Goal: Task Accomplishment & Management: Use online tool/utility

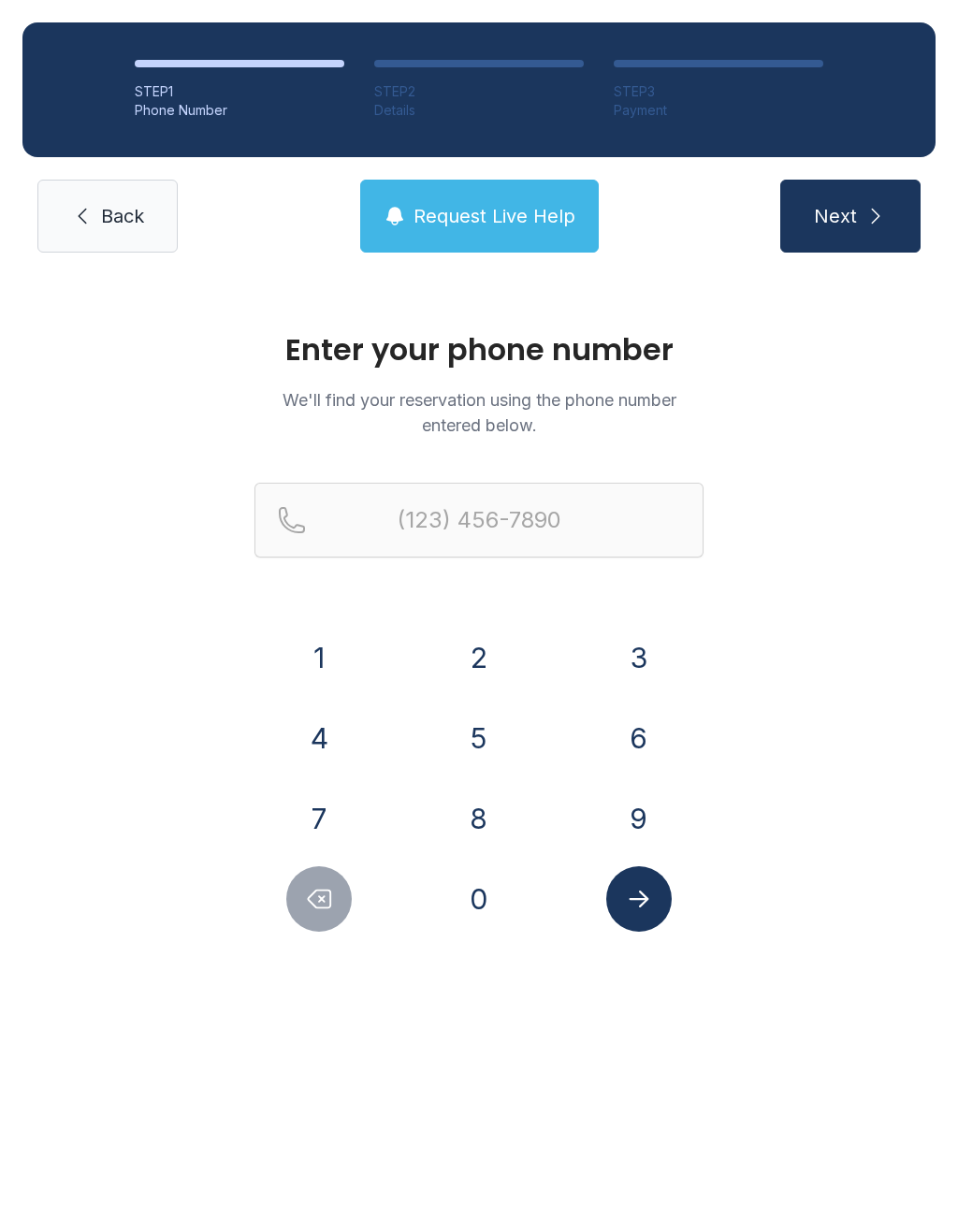
click at [620, 741] on button "6" at bounding box center [639, 738] width 65 height 65
click at [343, 657] on button "1" at bounding box center [319, 657] width 65 height 65
click at [484, 747] on button "5" at bounding box center [479, 738] width 65 height 65
click at [479, 664] on button "2" at bounding box center [479, 657] width 65 height 65
click at [624, 822] on button "9" at bounding box center [639, 818] width 65 height 65
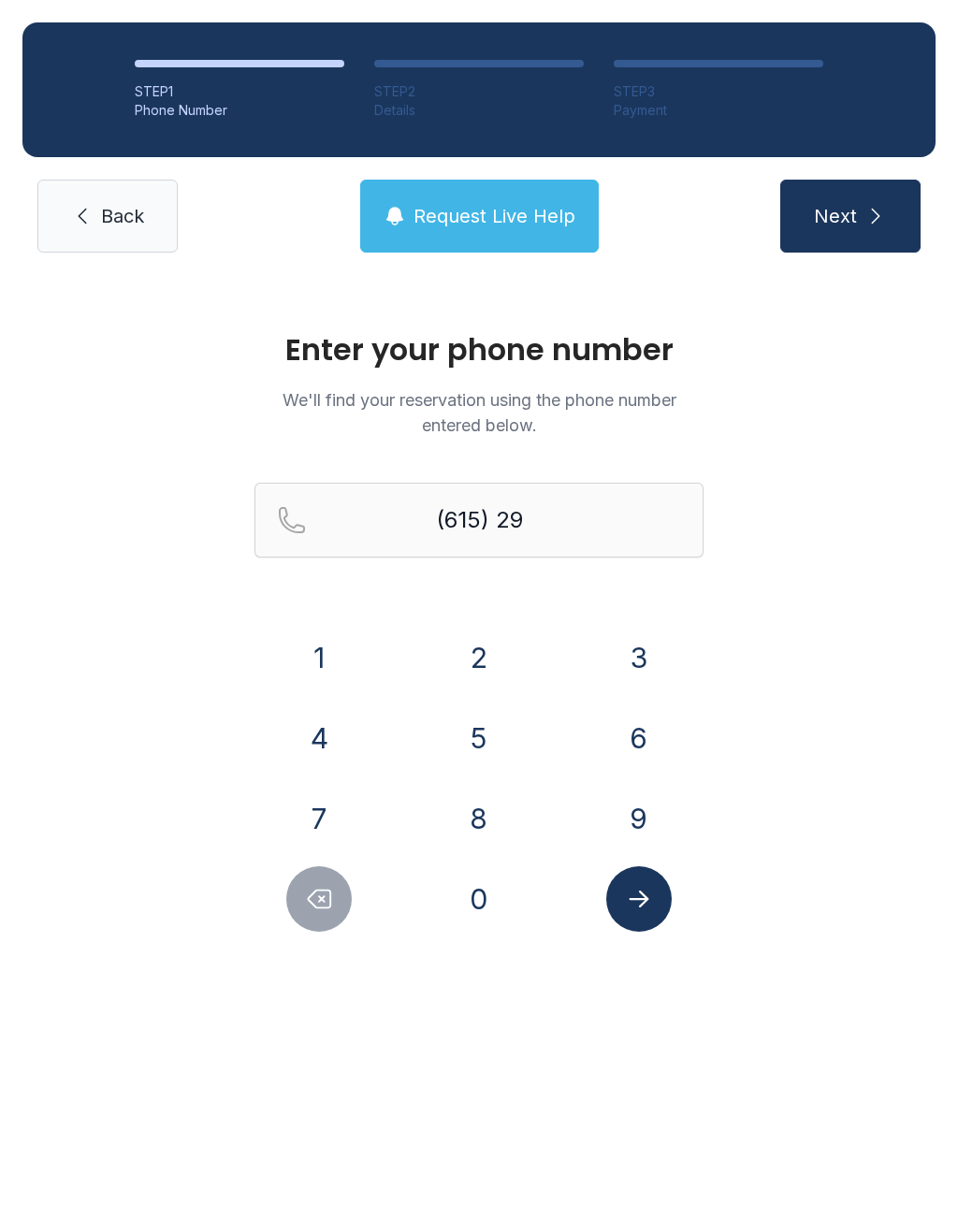
click at [636, 658] on button "3" at bounding box center [639, 657] width 65 height 65
click at [337, 827] on button "7" at bounding box center [319, 818] width 65 height 65
click at [482, 824] on button "8" at bounding box center [479, 818] width 65 height 65
click at [338, 679] on button "1" at bounding box center [319, 657] width 65 height 65
click at [628, 810] on button "9" at bounding box center [639, 818] width 65 height 65
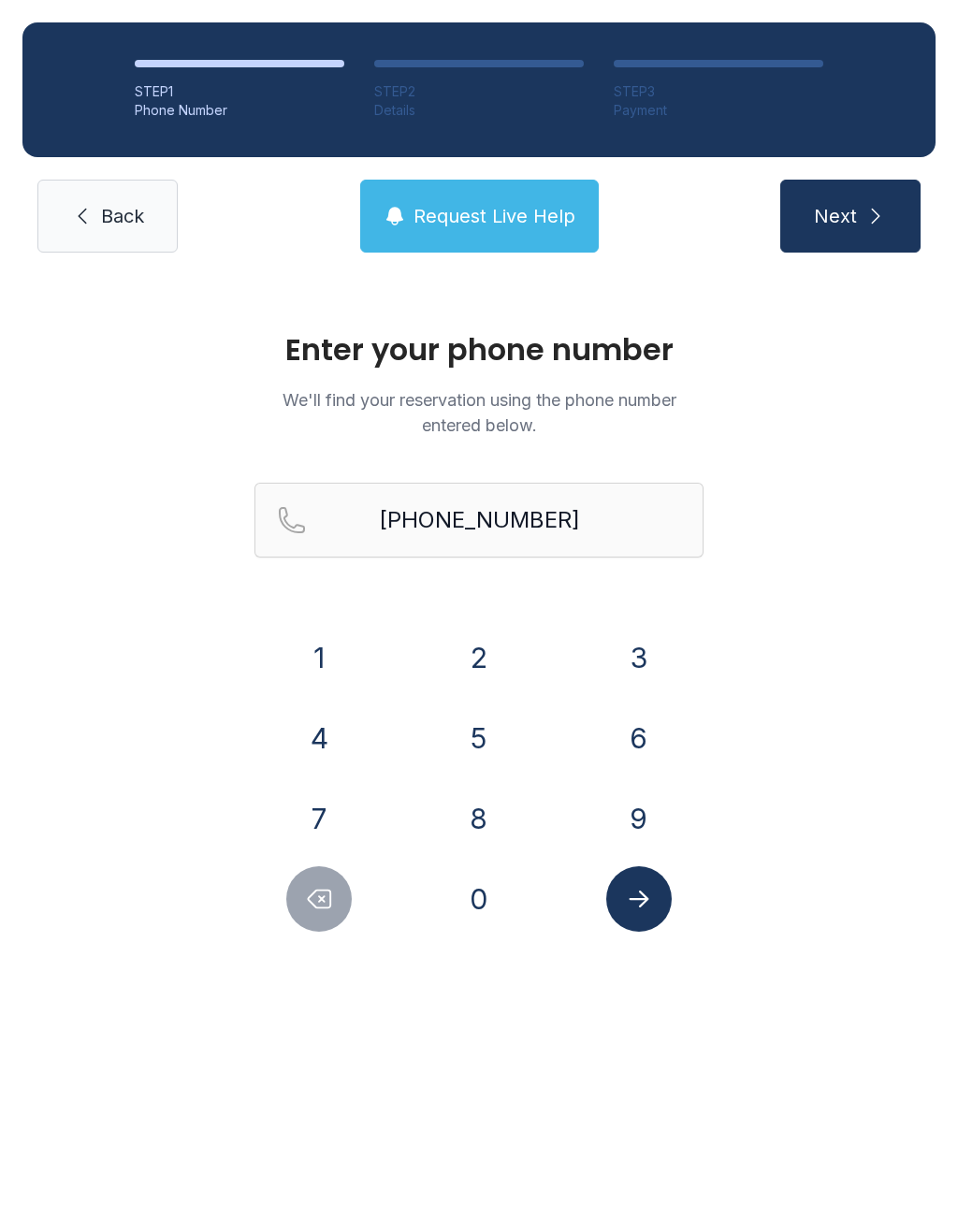
click at [628, 913] on button "Submit lookup form" at bounding box center [639, 899] width 65 height 65
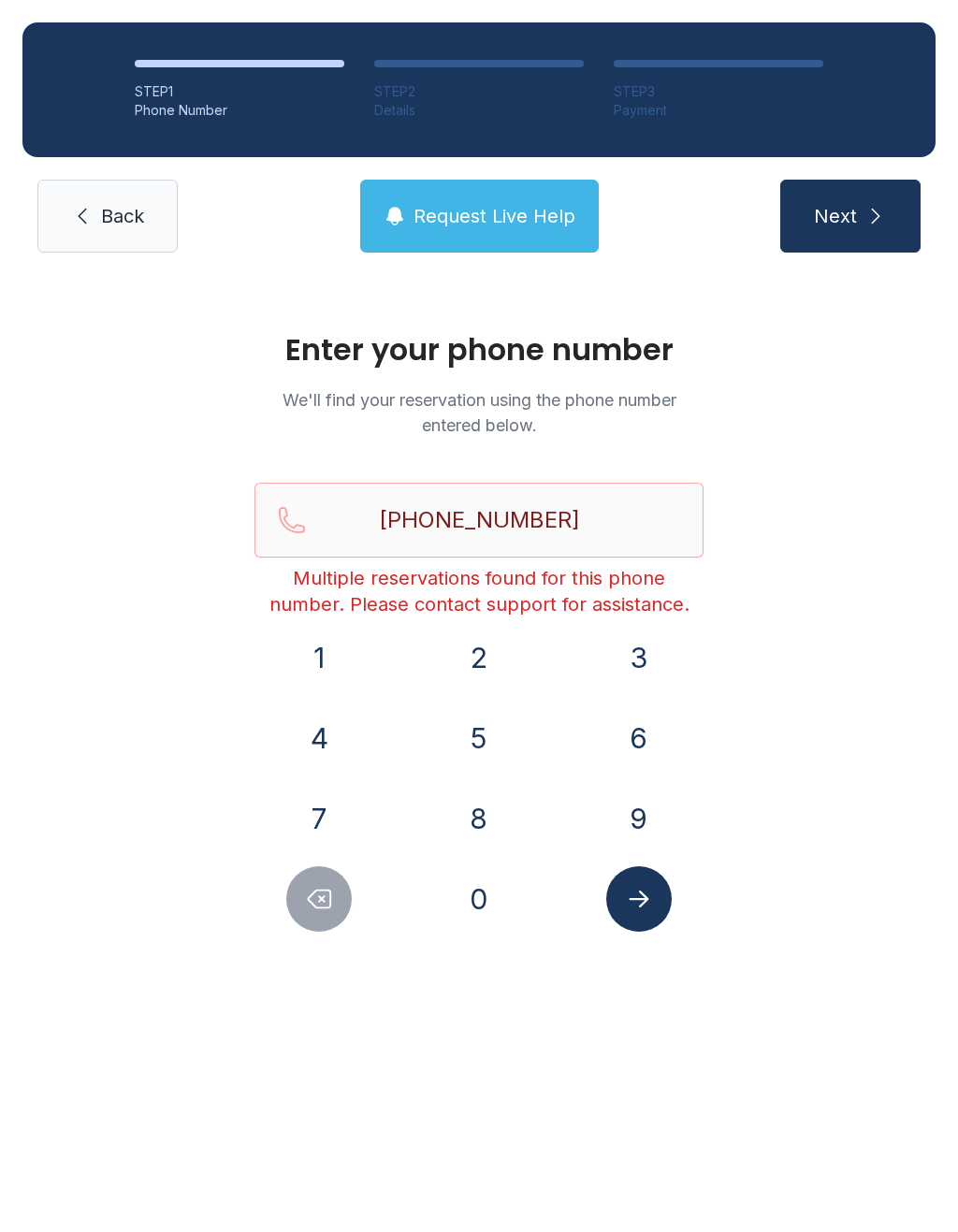
click at [642, 911] on icon "Submit lookup form" at bounding box center [638, 898] width 28 height 28
click at [645, 901] on icon "Submit lookup form" at bounding box center [638, 899] width 20 height 17
click at [300, 906] on button "Delete number" at bounding box center [319, 899] width 65 height 65
type input "(615) 293-781"
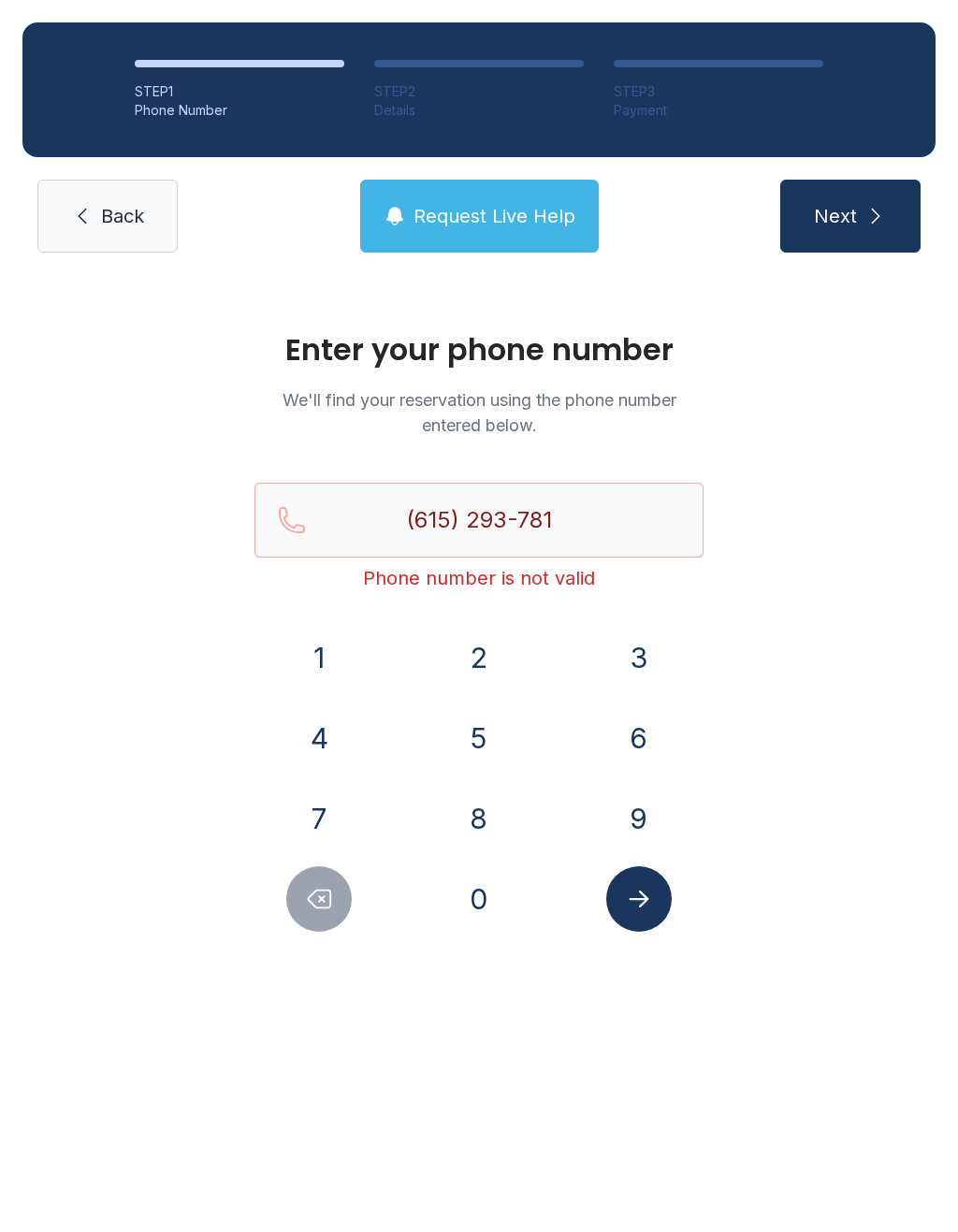
click at [115, 217] on span "Back" at bounding box center [122, 216] width 43 height 26
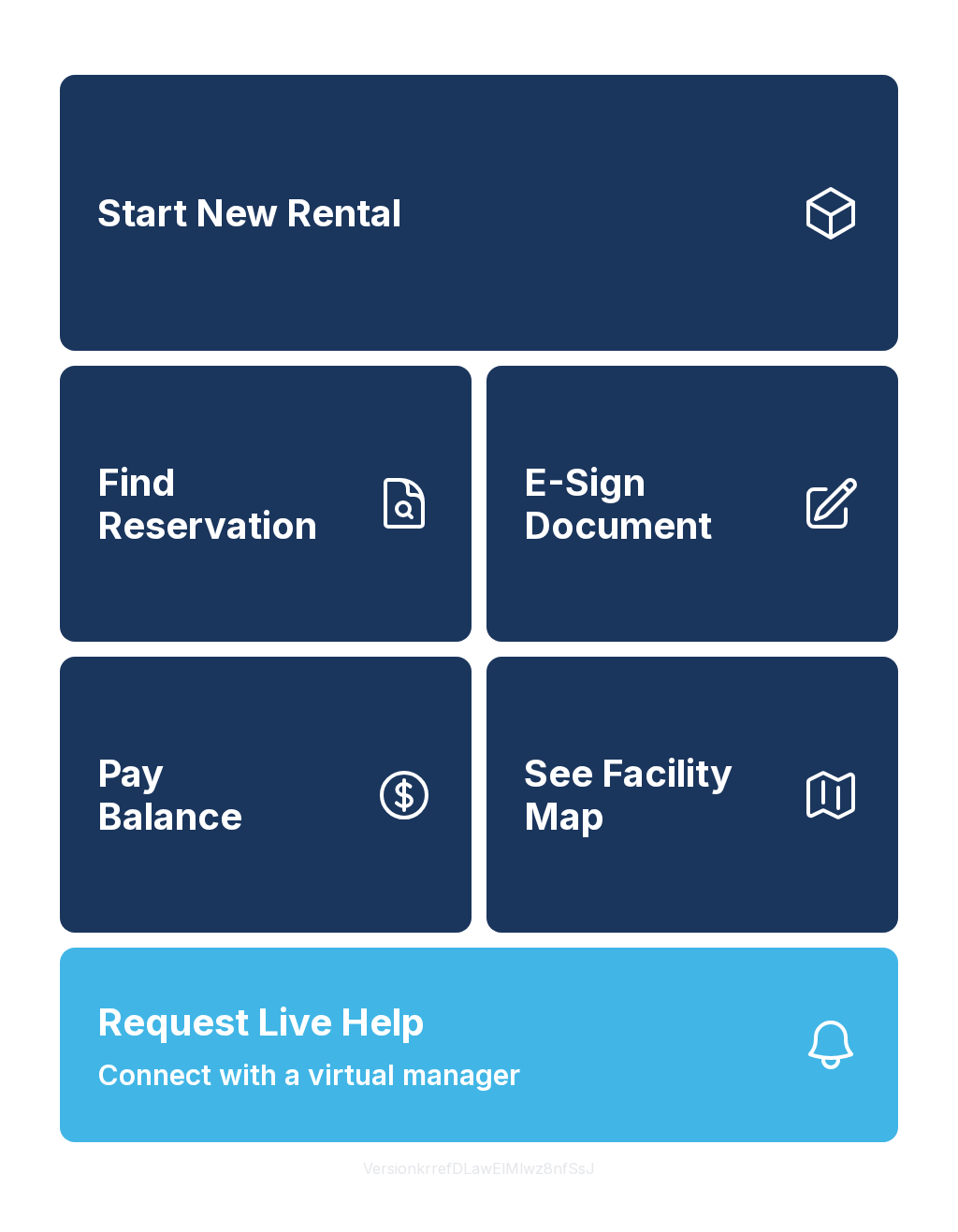
click at [158, 536] on span "Find Reservation" at bounding box center [228, 503] width 262 height 85
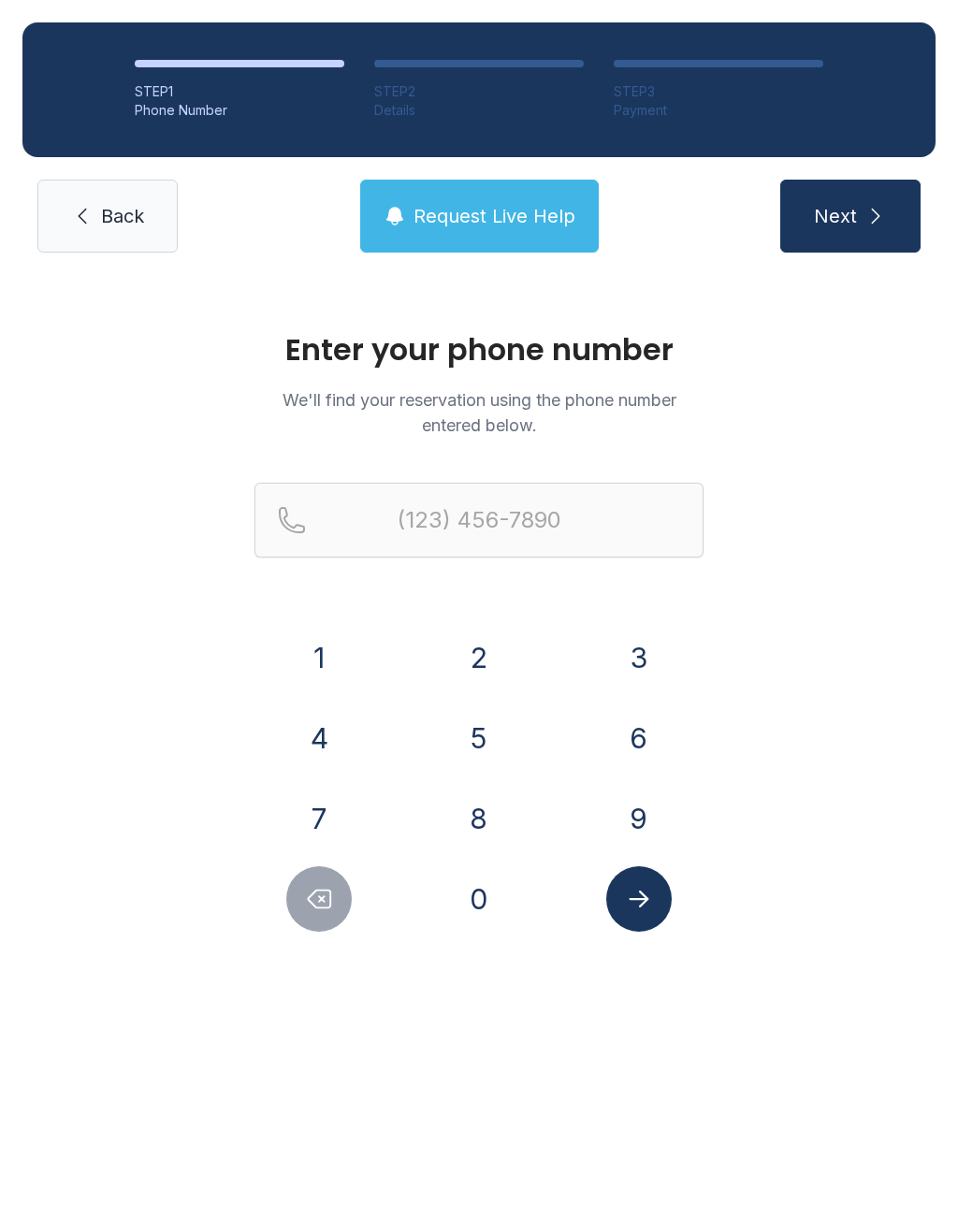
click at [632, 734] on button "6" at bounding box center [639, 738] width 65 height 65
click at [342, 649] on button "1" at bounding box center [319, 657] width 65 height 65
click at [468, 662] on button "2" at bounding box center [479, 657] width 65 height 65
click at [469, 655] on button "2" at bounding box center [479, 657] width 65 height 65
click at [633, 817] on button "9" at bounding box center [639, 818] width 65 height 65
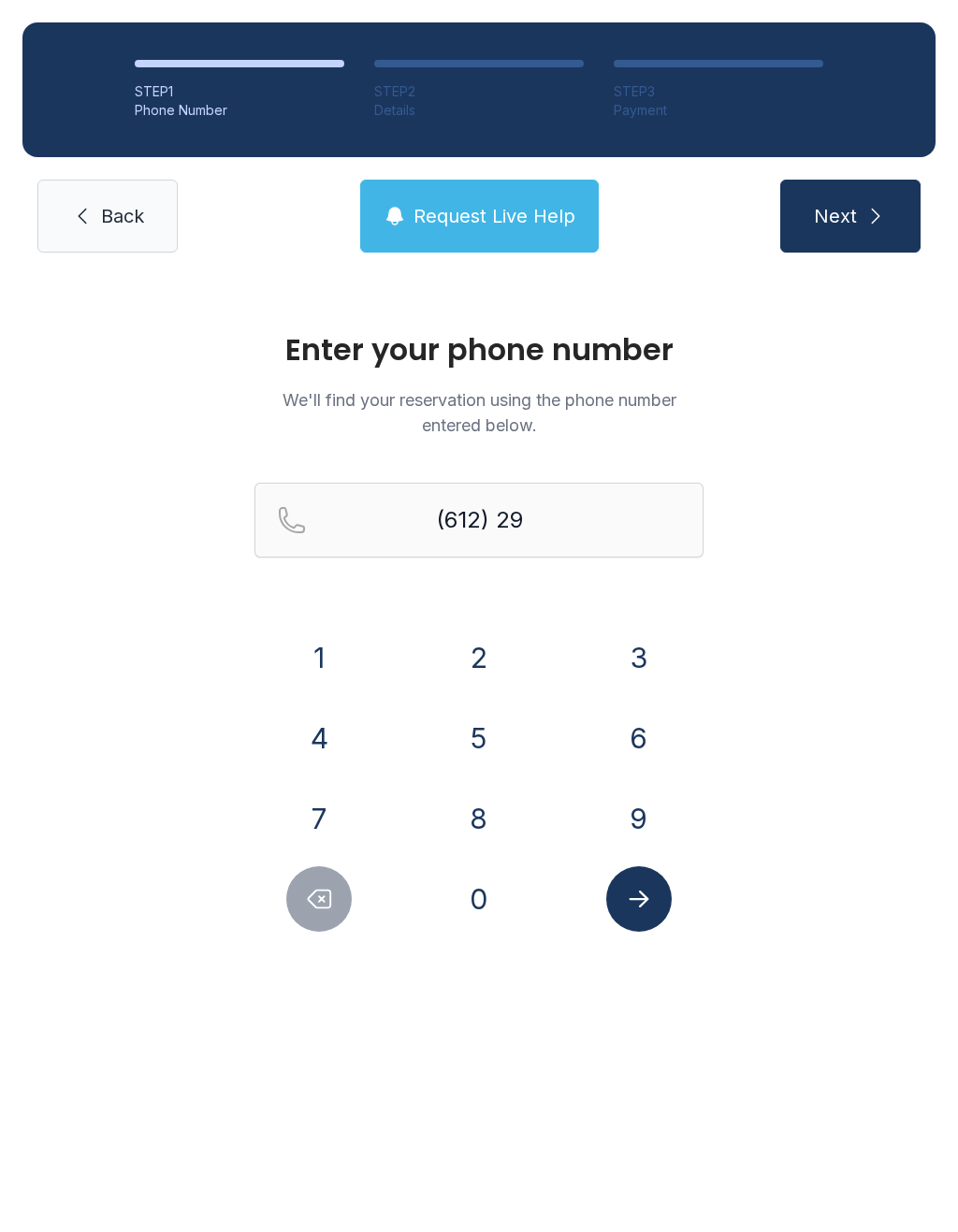
click at [629, 649] on button "3" at bounding box center [639, 657] width 65 height 65
click at [315, 816] on button "7" at bounding box center [319, 818] width 65 height 65
click at [474, 828] on button "8" at bounding box center [479, 818] width 65 height 65
click at [329, 653] on button "1" at bounding box center [319, 657] width 65 height 65
click at [627, 822] on button "9" at bounding box center [639, 818] width 65 height 65
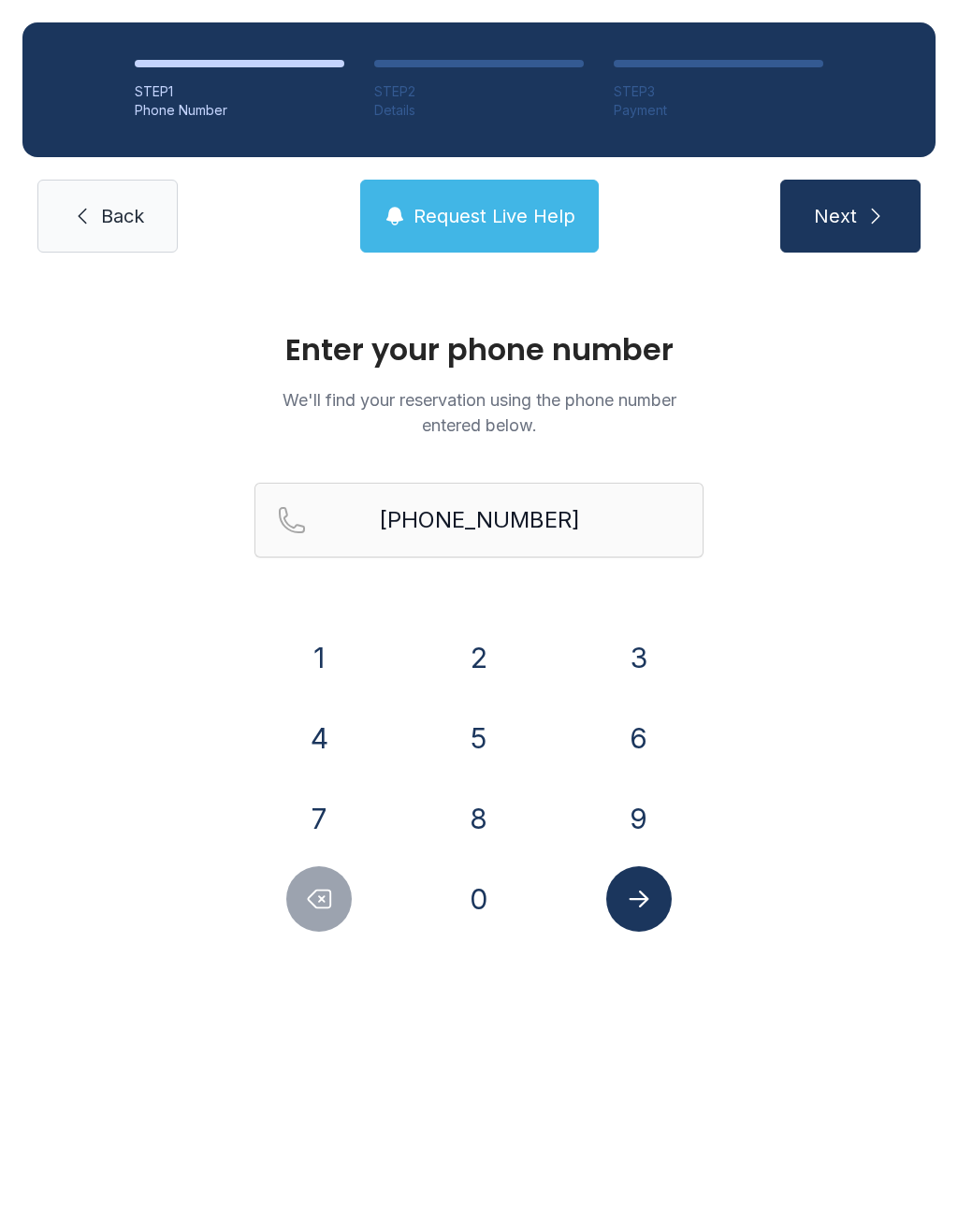
click at [626, 903] on icon "Submit lookup form" at bounding box center [638, 898] width 28 height 28
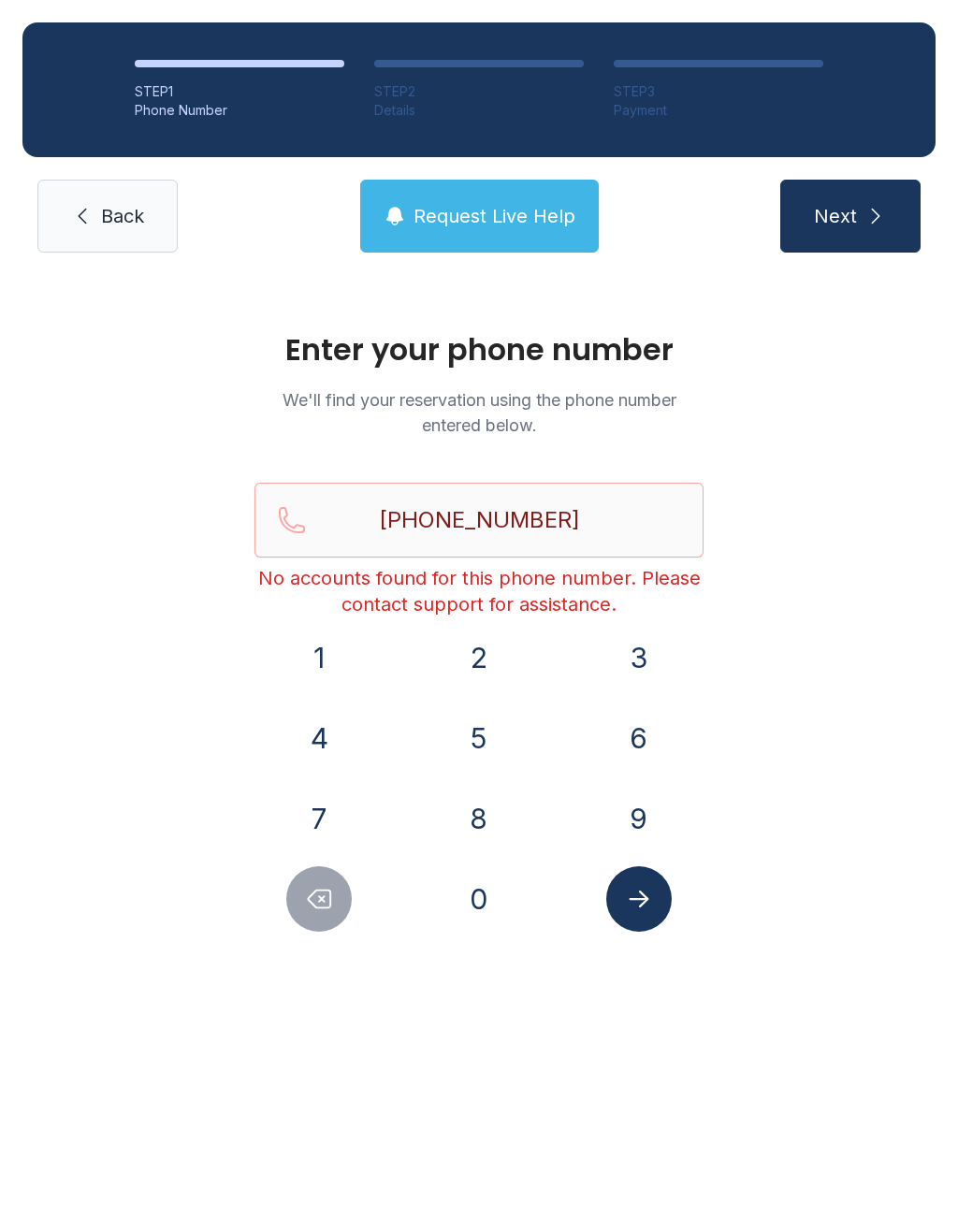
click at [292, 901] on button "Delete number" at bounding box center [319, 899] width 65 height 65
click at [308, 901] on icon "Delete number" at bounding box center [318, 898] width 28 height 28
type input "(612) 293-78"
click at [109, 207] on span "Back" at bounding box center [122, 216] width 43 height 26
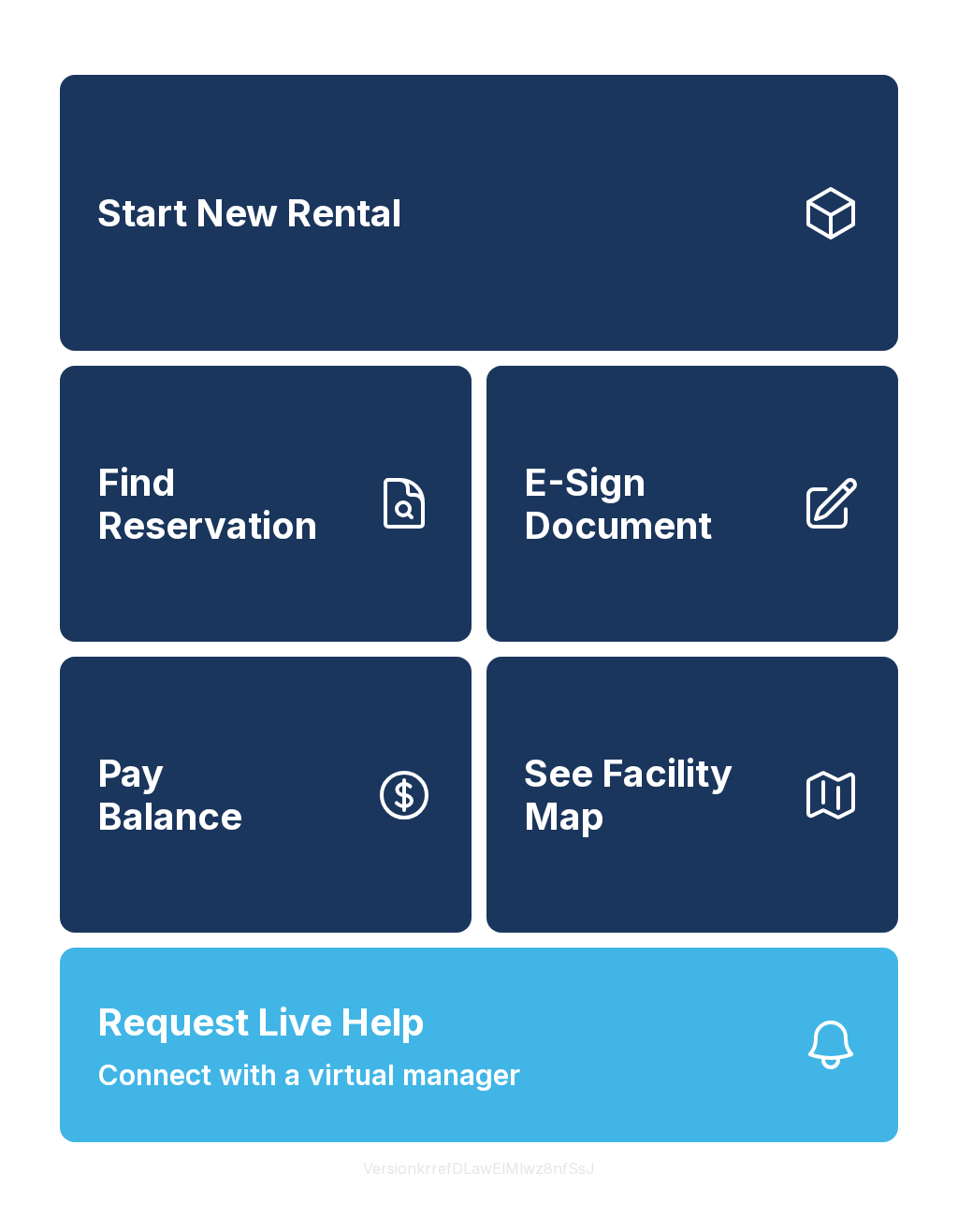
click at [589, 539] on span "E-Sign Document" at bounding box center [654, 503] width 262 height 85
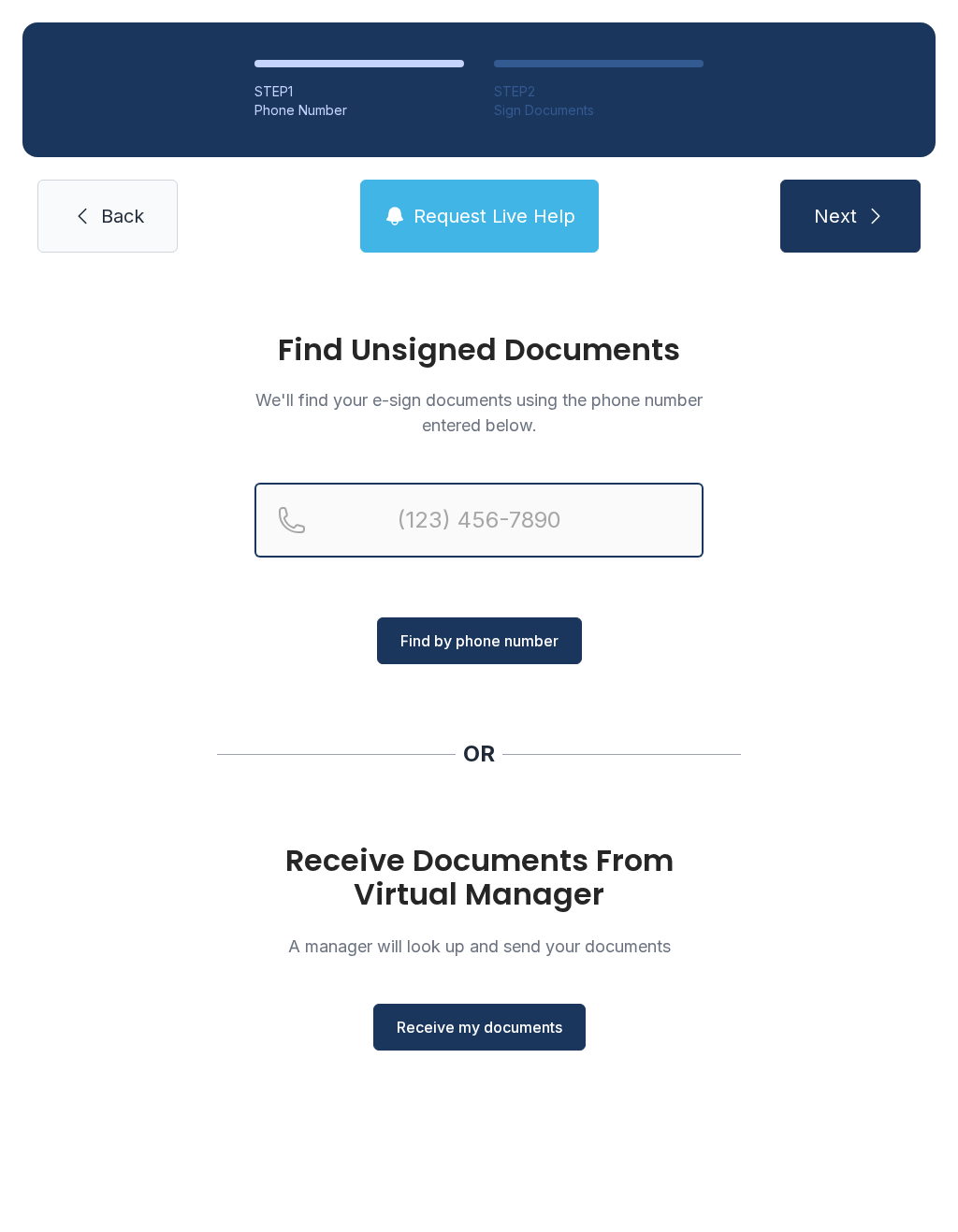
click at [440, 500] on input "Reservation phone number" at bounding box center [479, 520] width 449 height 75
type input "[PHONE_NUMBER]"
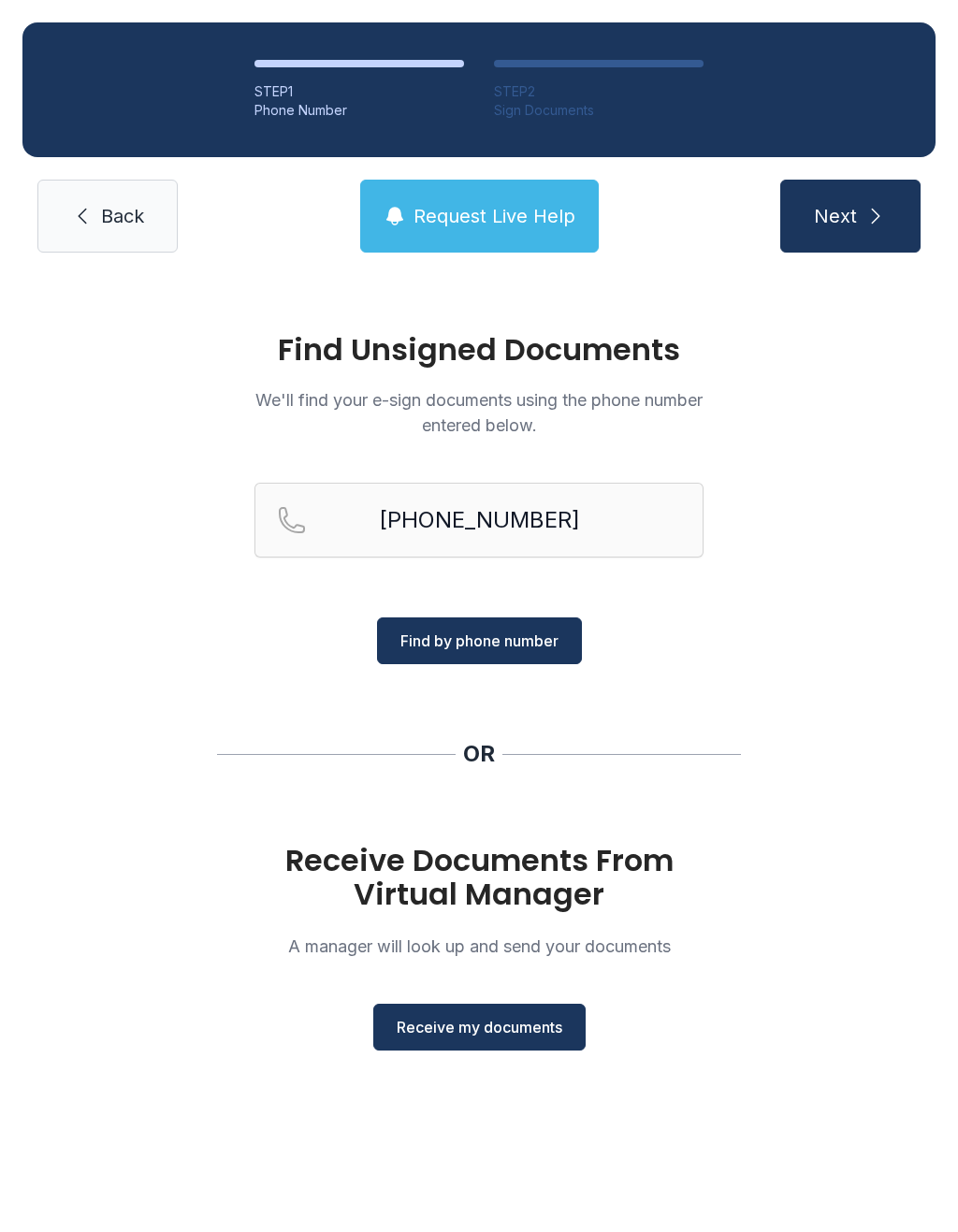
click at [443, 634] on span "Find by phone number" at bounding box center [479, 640] width 158 height 22
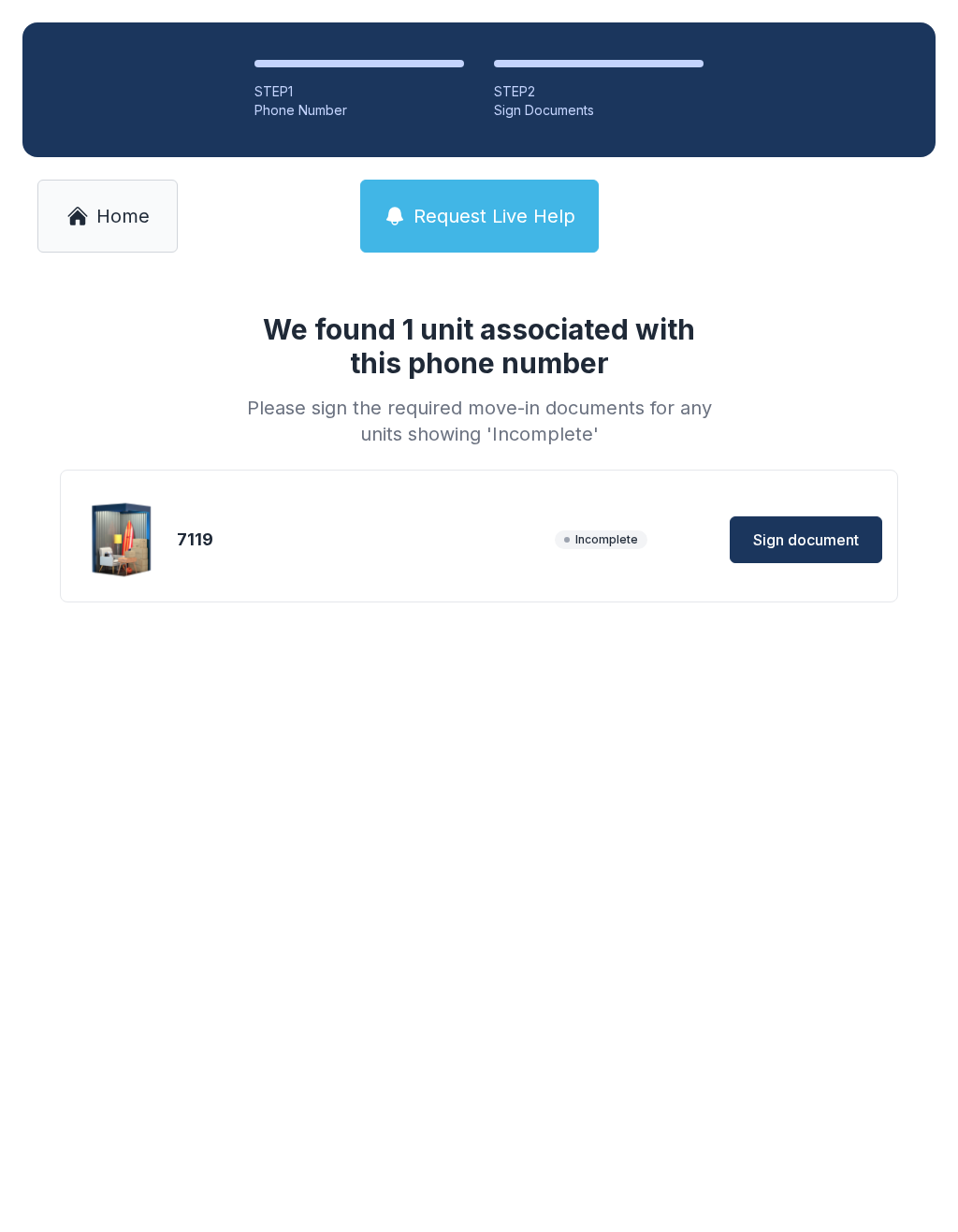
click at [414, 640] on div "We found 1 unit associated with this phone number Please sign the required move…" at bounding box center [479, 476] width 958 height 402
click at [785, 551] on button "Sign document" at bounding box center [805, 539] width 152 height 47
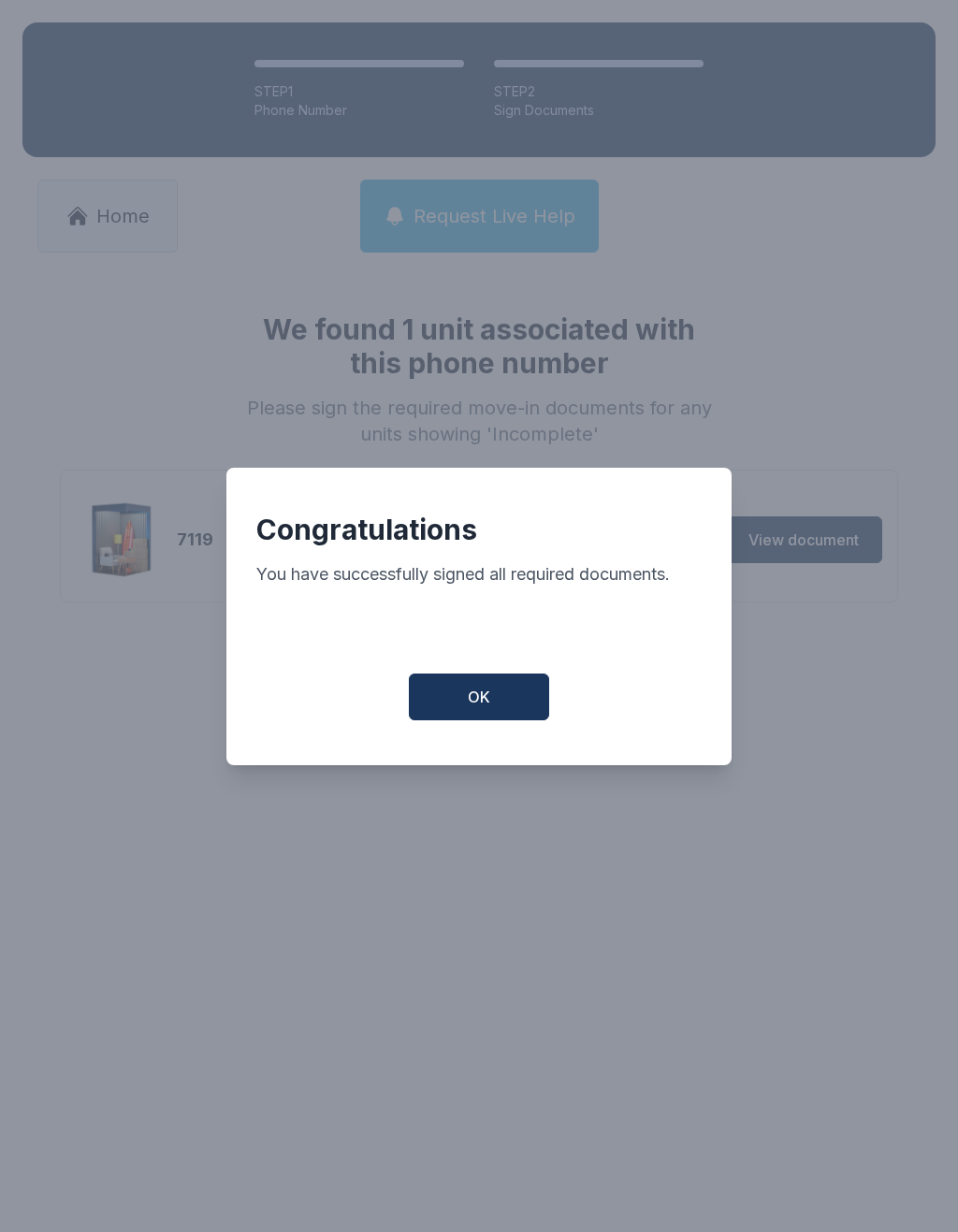
click at [482, 708] on span "OK" at bounding box center [478, 696] width 22 height 22
